Goal: Task Accomplishment & Management: Manage account settings

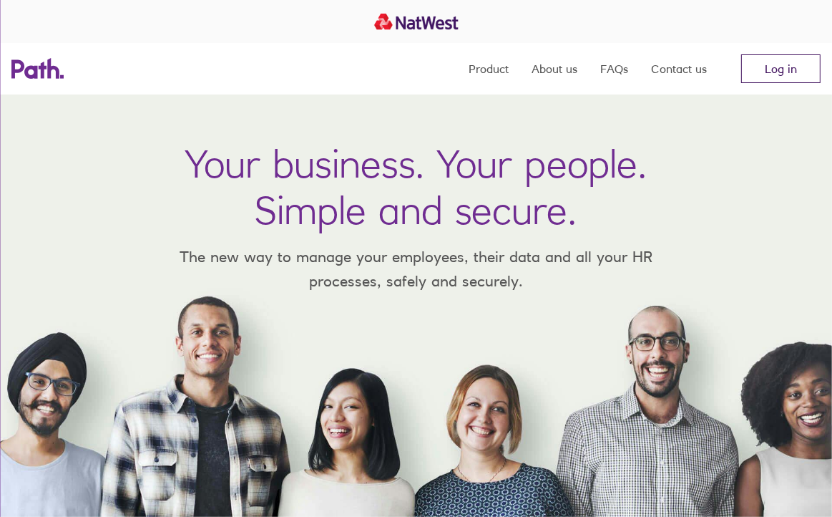
click at [771, 58] on link "Log in" at bounding box center [780, 68] width 79 height 29
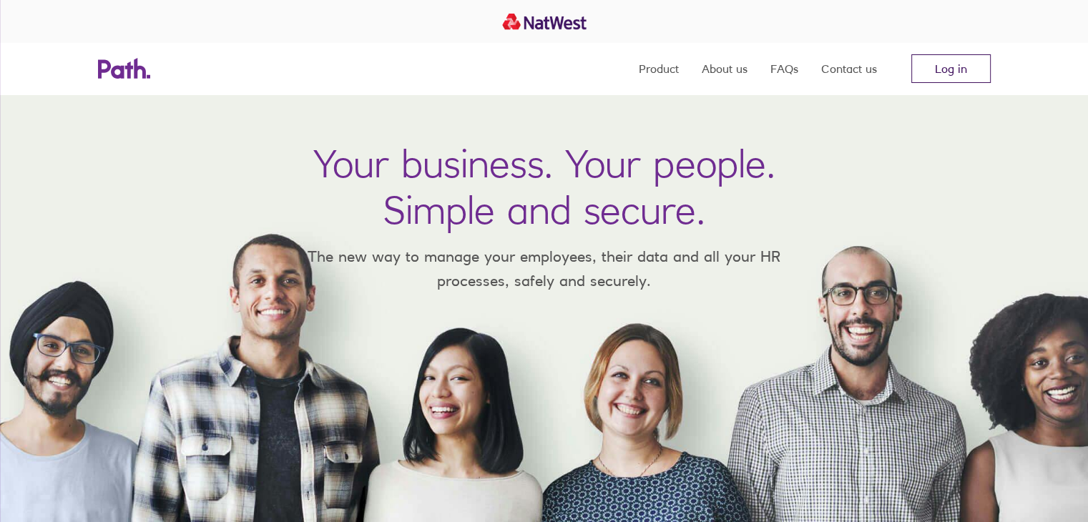
click at [947, 72] on link "Log in" at bounding box center [951, 68] width 79 height 29
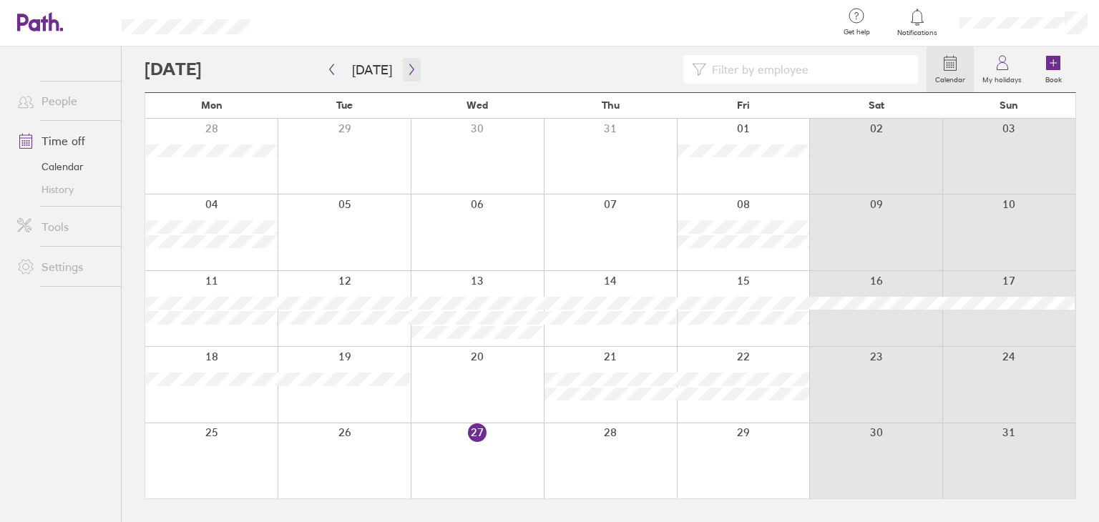
click at [411, 69] on icon "button" at bounding box center [411, 69] width 11 height 11
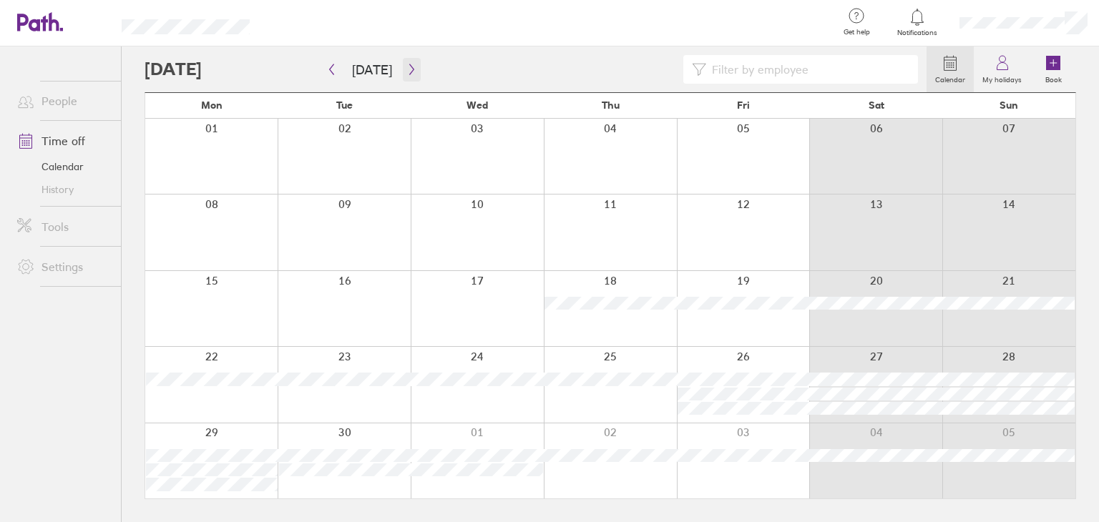
click at [408, 62] on button "button" at bounding box center [412, 70] width 18 height 24
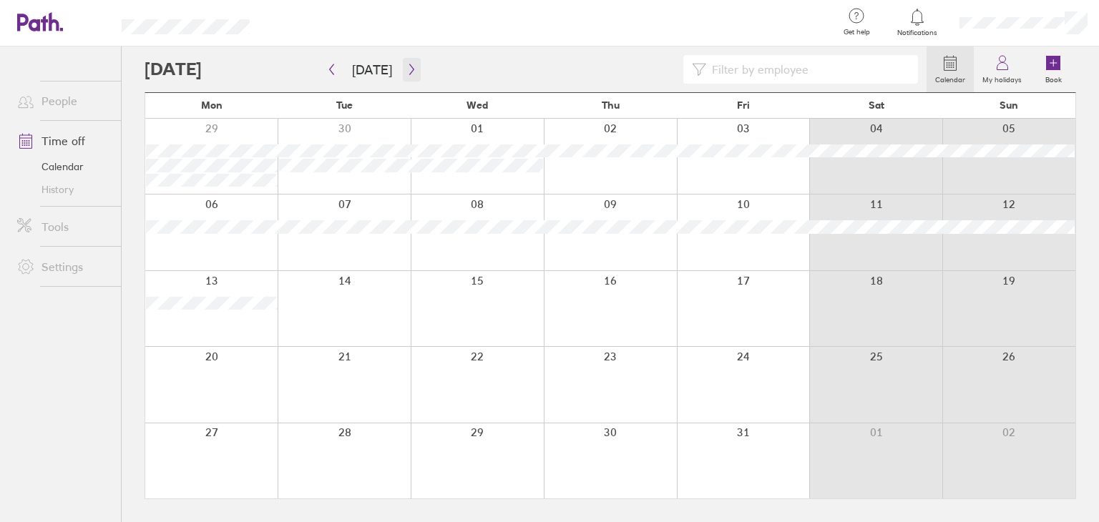
click at [408, 62] on button "button" at bounding box center [412, 70] width 18 height 24
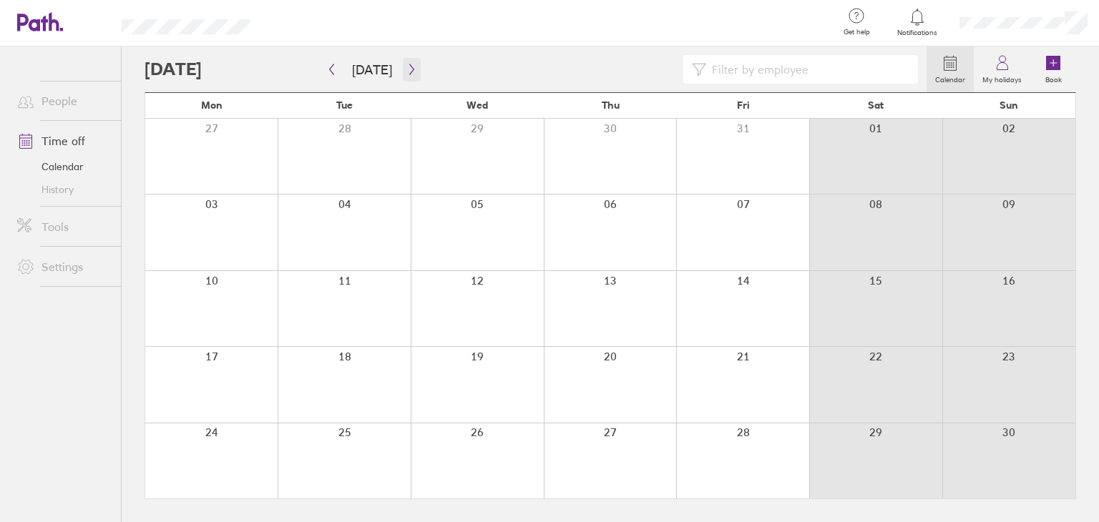
click at [408, 62] on button "button" at bounding box center [412, 70] width 18 height 24
click at [982, 62] on link "My holidays" at bounding box center [1002, 70] width 57 height 46
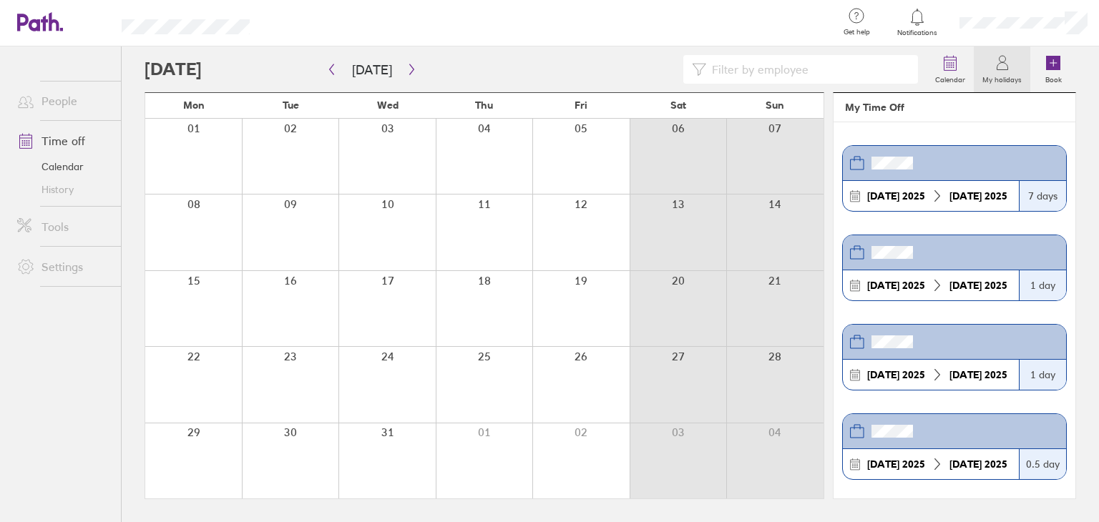
click at [69, 197] on link "History" at bounding box center [63, 189] width 115 height 23
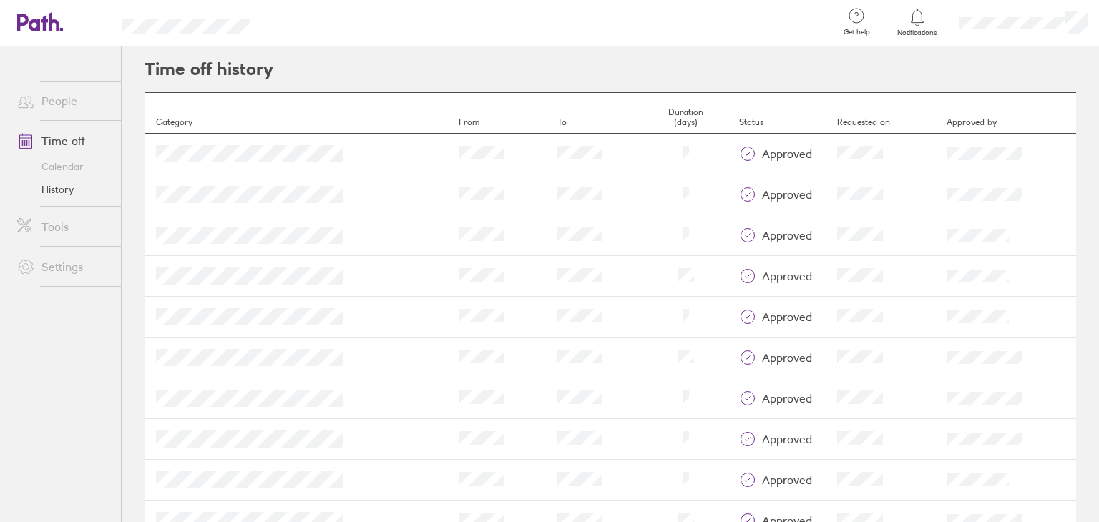
click at [77, 99] on link "People" at bounding box center [63, 101] width 115 height 29
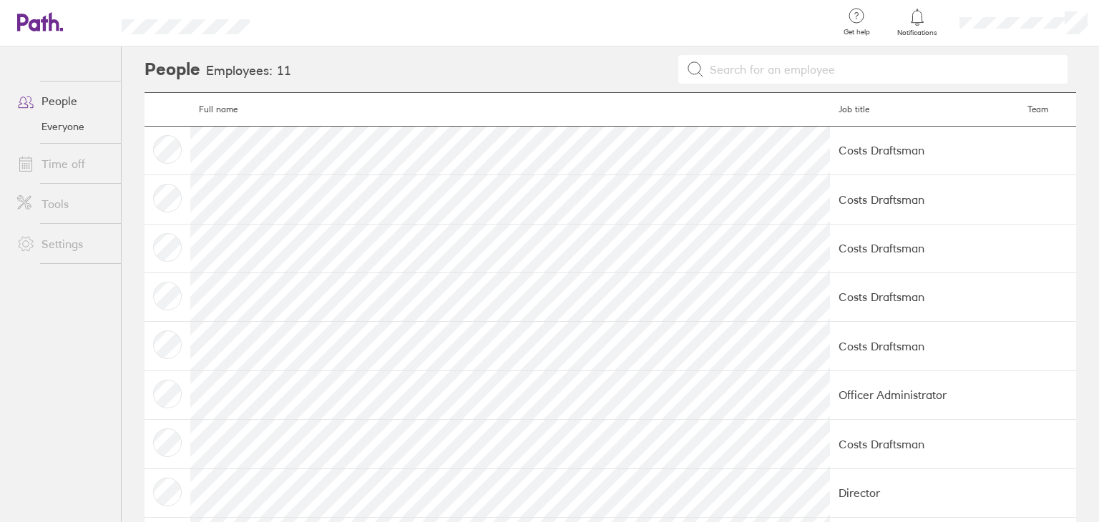
click at [986, 32] on div at bounding box center [1023, 23] width 151 height 46
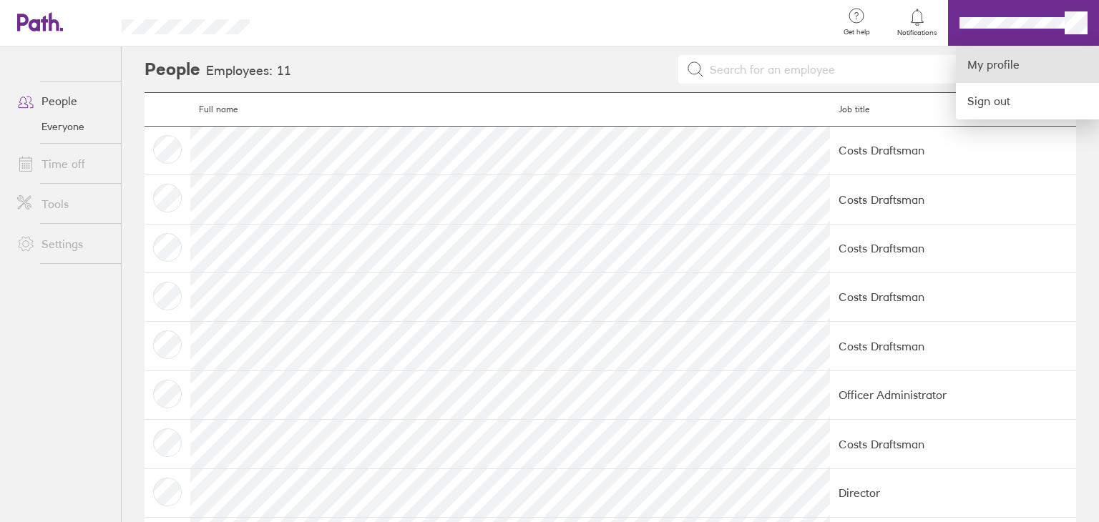
click at [986, 62] on link "My profile" at bounding box center [1027, 65] width 143 height 36
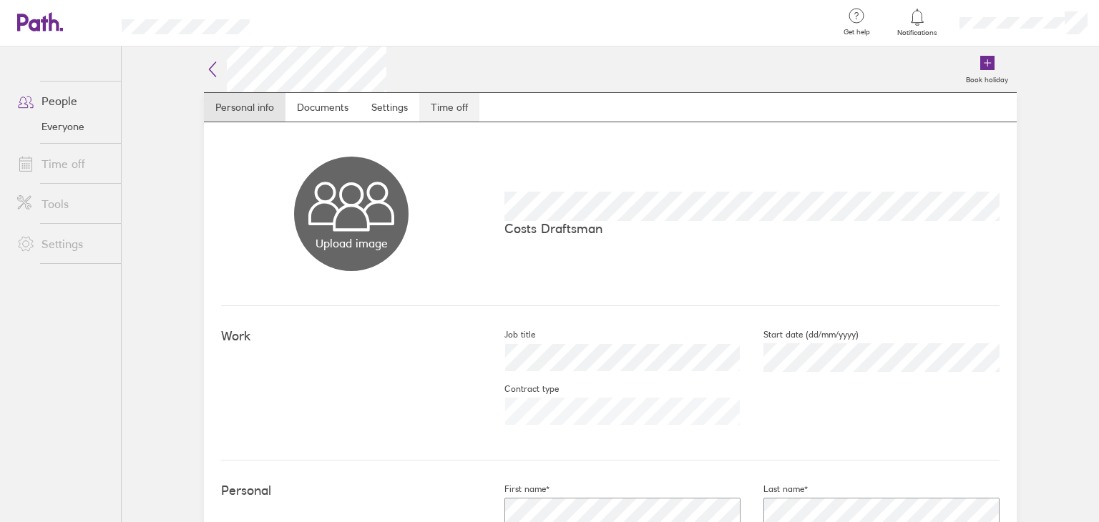
click at [424, 100] on link "Time off" at bounding box center [449, 107] width 60 height 29
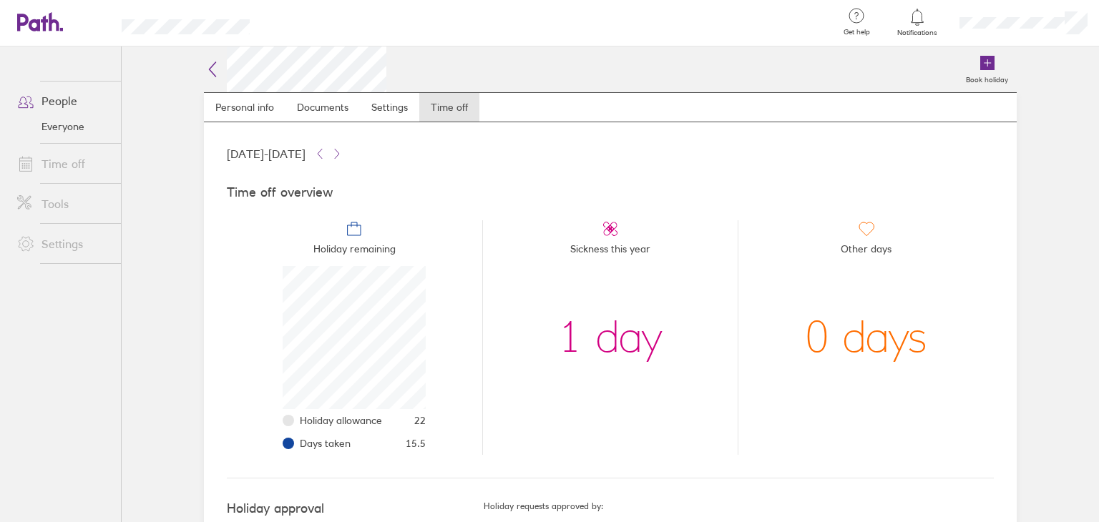
scroll to position [49, 0]
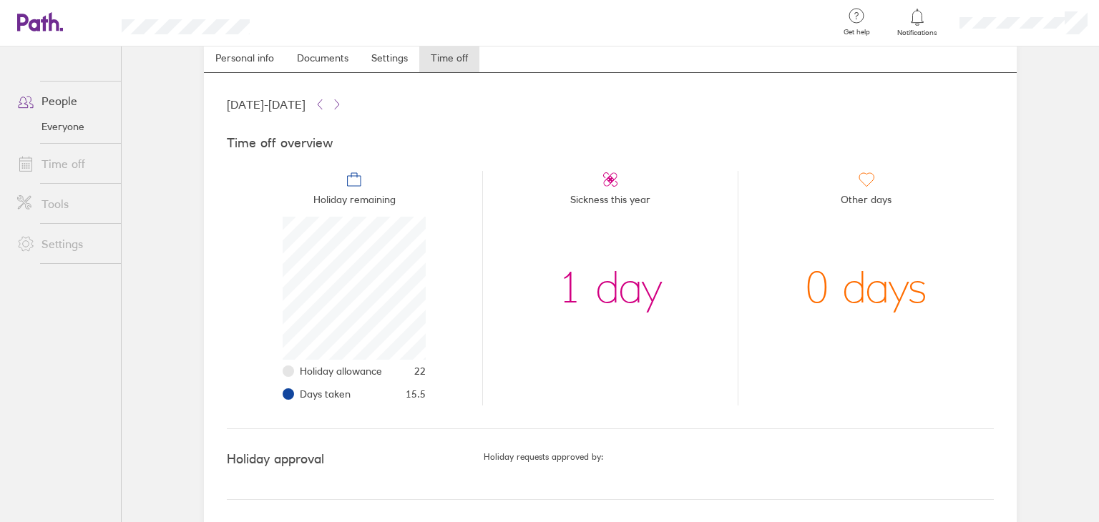
click at [98, 167] on link "Time off" at bounding box center [63, 164] width 115 height 29
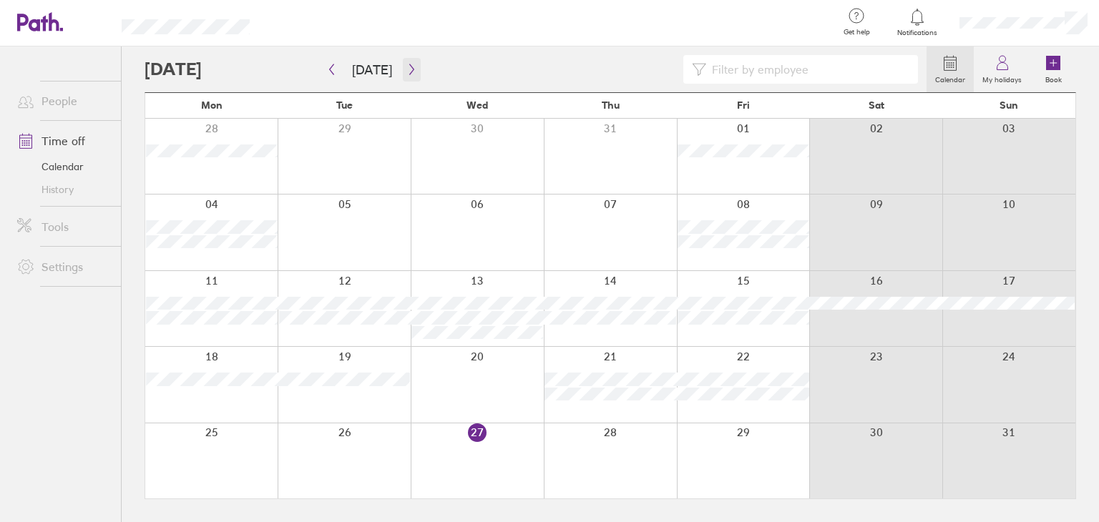
click at [409, 72] on icon "button" at bounding box center [411, 69] width 4 height 11
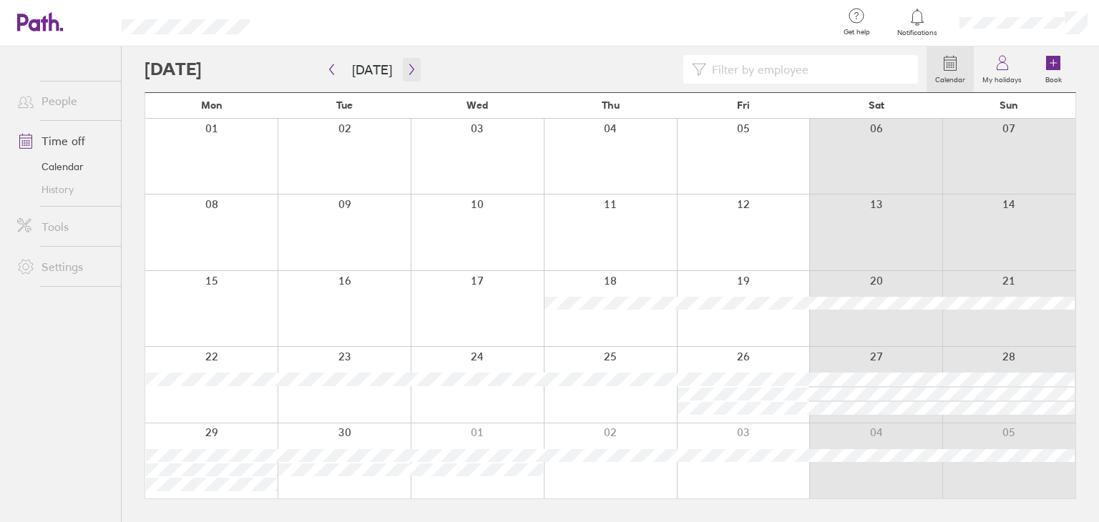
click at [406, 70] on icon "button" at bounding box center [411, 69] width 11 height 11
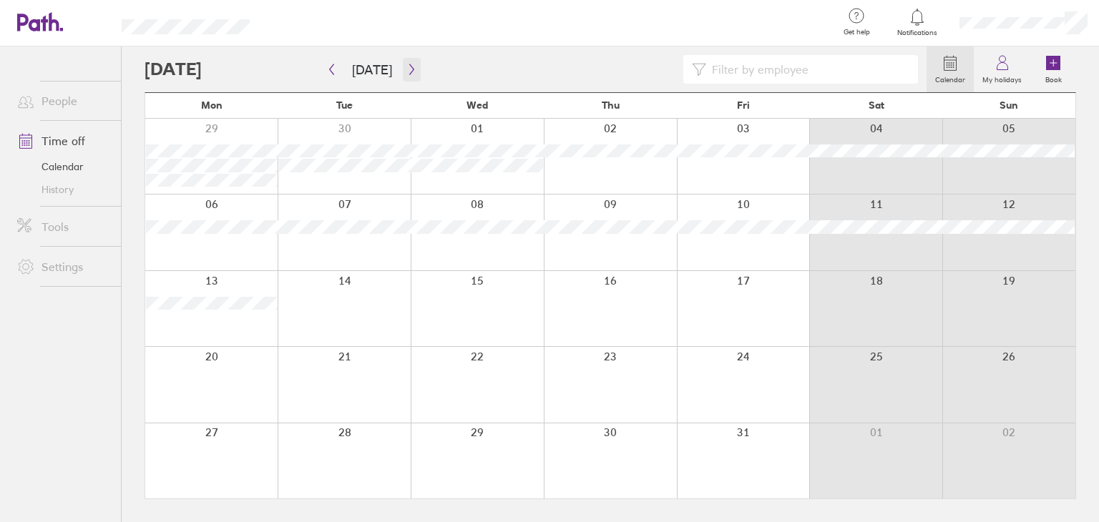
click at [406, 70] on icon "button" at bounding box center [411, 69] width 11 height 11
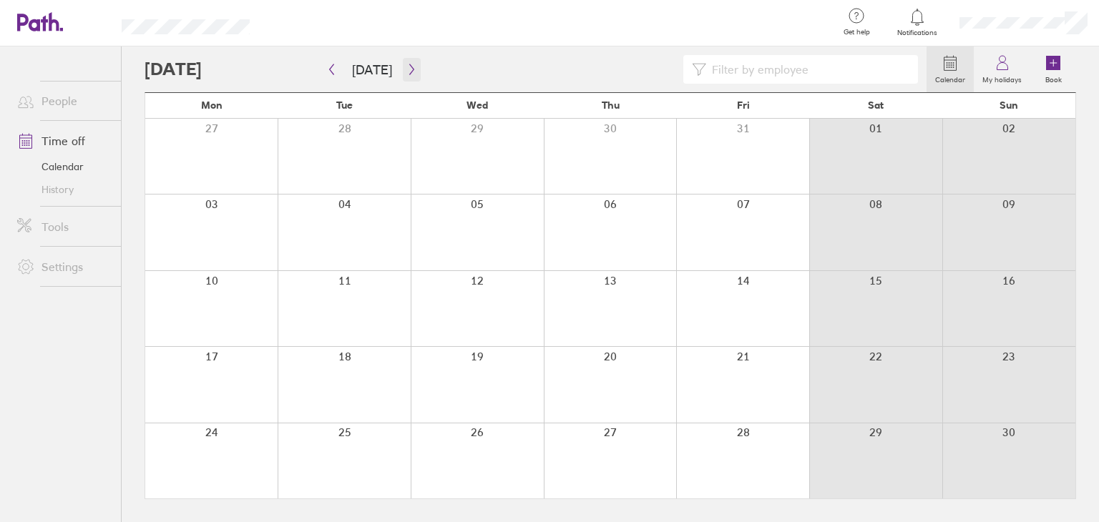
click at [406, 70] on icon "button" at bounding box center [411, 69] width 11 height 11
